Goal: Task Accomplishment & Management: Manage account settings

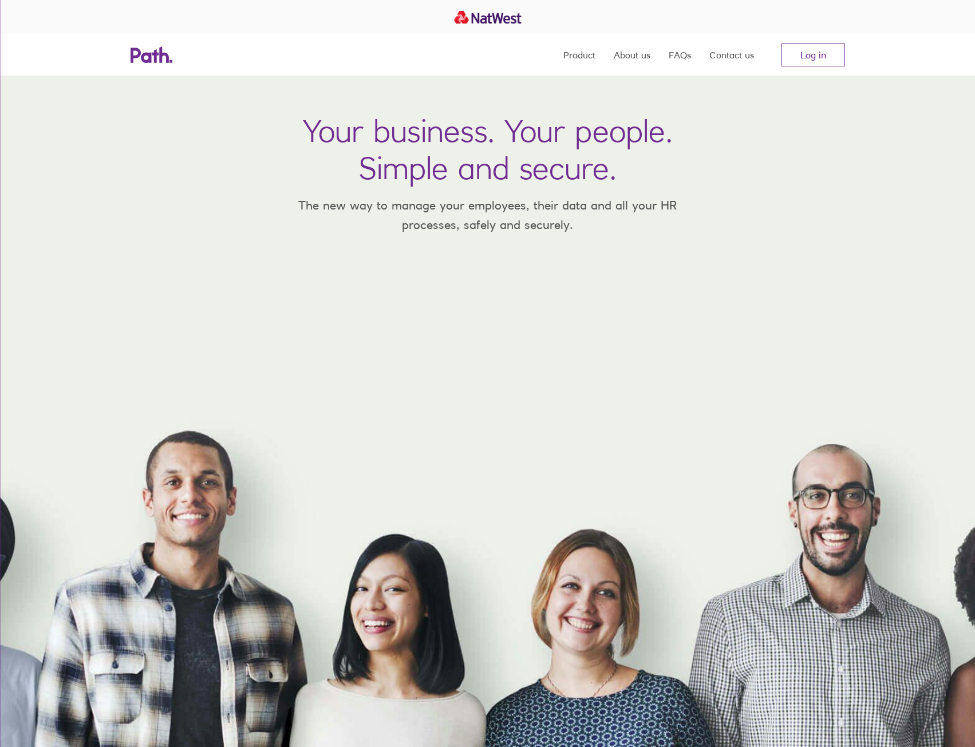
click at [831, 59] on link "Log in" at bounding box center [814, 55] width 64 height 23
click at [810, 56] on link "Log in" at bounding box center [814, 55] width 64 height 23
